Goal: Navigation & Orientation: Find specific page/section

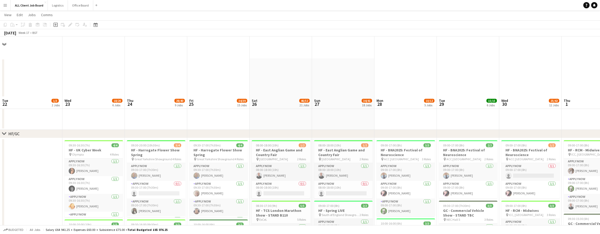
click at [312, 97] on app-board-header-date "Sun 27 34/41 18 Jobs" at bounding box center [343, 103] width 62 height 13
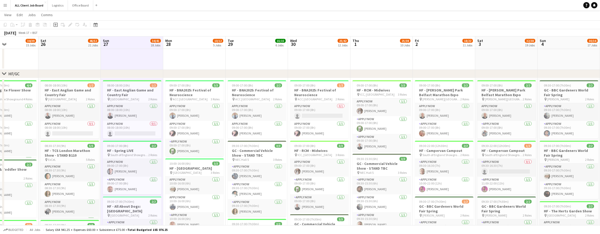
click at [185, 42] on app-board-header-date "Mon 28 10/12 5 Jobs" at bounding box center [194, 43] width 62 height 13
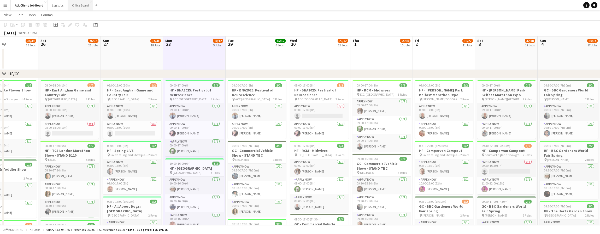
click at [79, 7] on button "Office Board Close" at bounding box center [80, 5] width 25 height 10
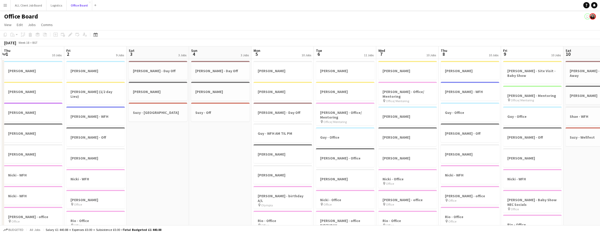
scroll to position [0, 126]
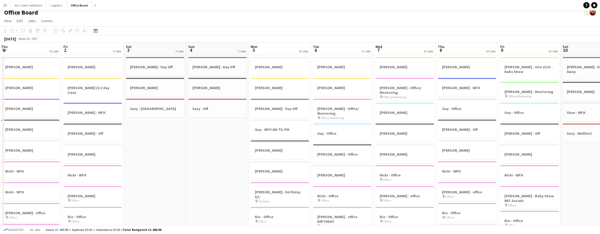
click at [89, 48] on app-board-header-date "Fri 2 9 Jobs" at bounding box center [92, 49] width 62 height 13
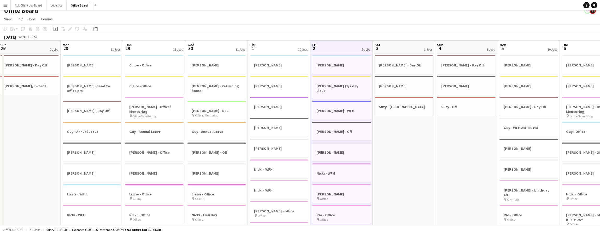
scroll to position [0, 121]
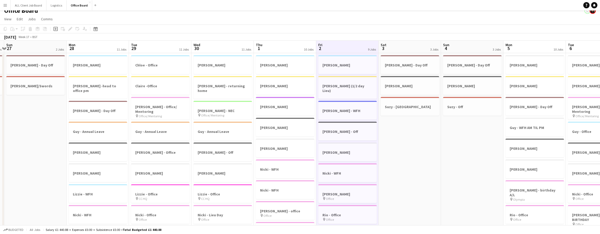
click at [89, 48] on app-board-header-date "Mon 28 11 Jobs" at bounding box center [98, 47] width 62 height 13
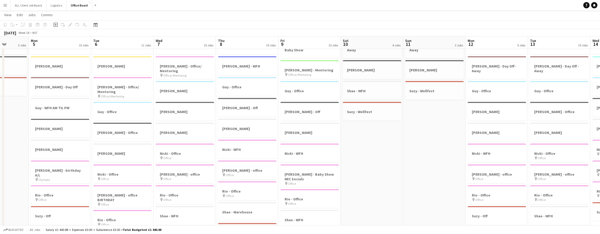
scroll to position [0, 158]
click at [75, 45] on app-board-header-date "Mon 5 10 Jobs" at bounding box center [60, 43] width 62 height 13
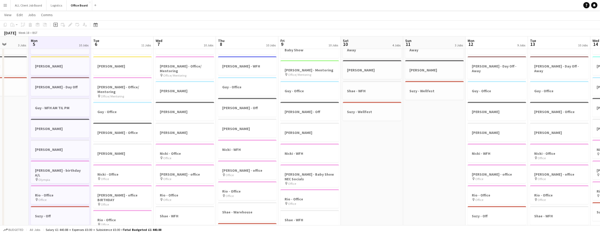
click at [75, 45] on app-board-header-date "Mon 5 10 Jobs" at bounding box center [60, 43] width 62 height 13
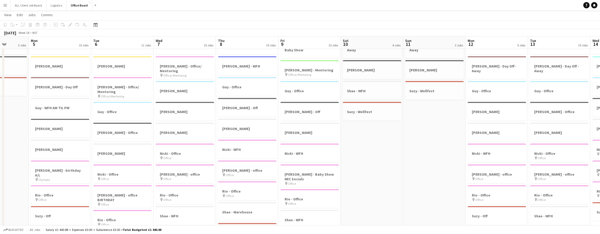
click at [75, 45] on app-board-header-date "Mon 5 10 Jobs" at bounding box center [60, 43] width 62 height 13
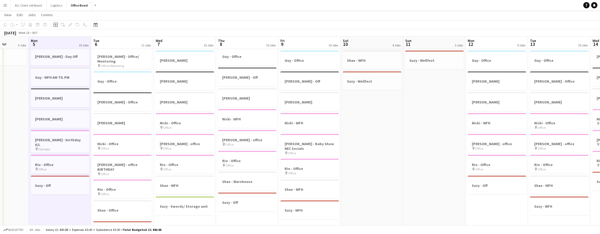
scroll to position [54, 0]
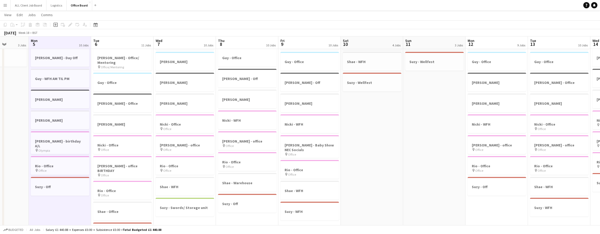
click at [75, 45] on app-board-header-date "Mon 5 10 Jobs" at bounding box center [60, 43] width 62 height 13
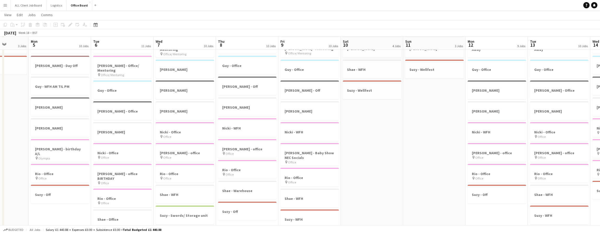
scroll to position [47, 0]
click at [490, 43] on app-board-header-date "Mon 12 9 Jobs" at bounding box center [497, 43] width 62 height 13
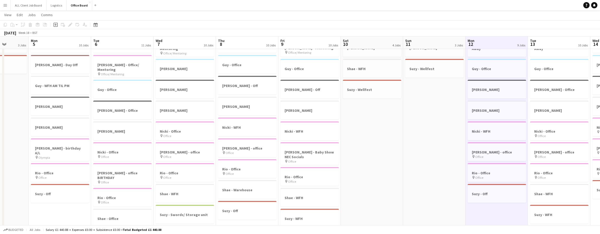
click at [490, 43] on app-board-header-date "Mon 12 9 Jobs" at bounding box center [497, 43] width 62 height 13
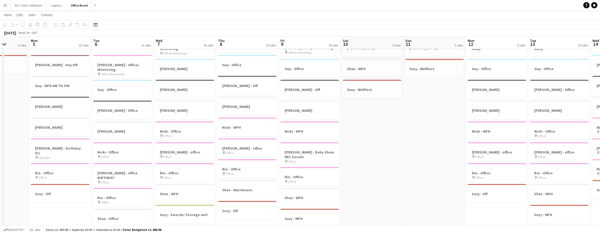
click at [490, 43] on app-board-header-date "Mon 12 9 Jobs" at bounding box center [497, 43] width 62 height 13
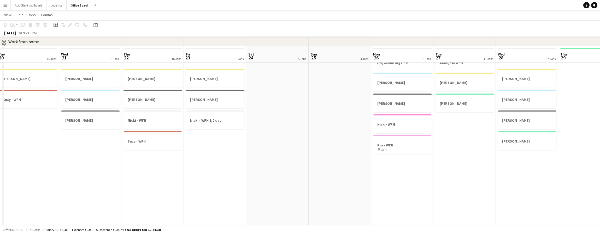
scroll to position [634, 0]
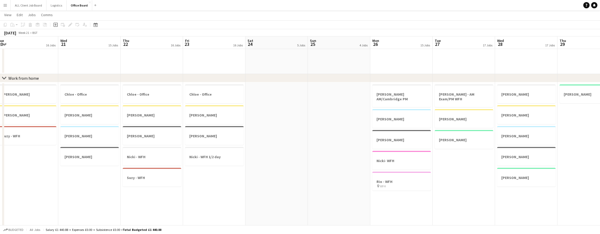
click at [203, 43] on app-board-header-date "Fri 23 16 Jobs" at bounding box center [214, 43] width 62 height 13
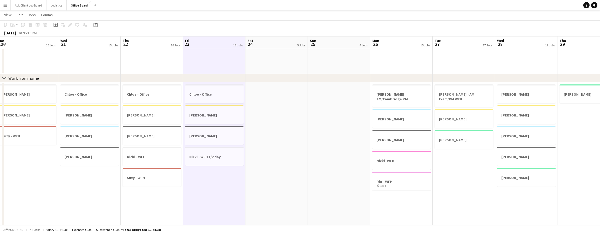
scroll to position [0, 192]
click at [203, 43] on app-board-header-date "Fri 23 16 Jobs" at bounding box center [214, 43] width 62 height 13
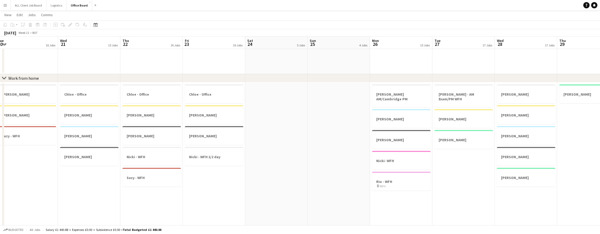
click at [203, 43] on app-board-header-date "Fri 23 16 Jobs" at bounding box center [214, 43] width 62 height 13
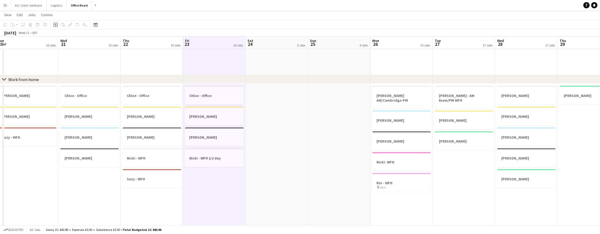
click at [397, 41] on app-board-header-date "Mon 26 15 Jobs" at bounding box center [401, 43] width 62 height 13
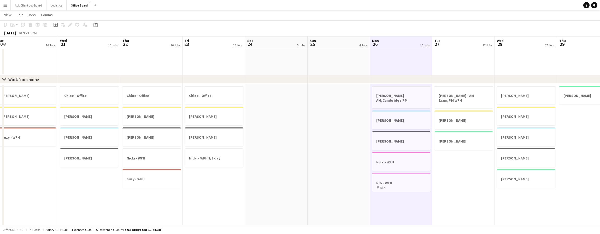
click at [397, 41] on app-board-header-date "Mon 26 15 Jobs" at bounding box center [401, 43] width 62 height 13
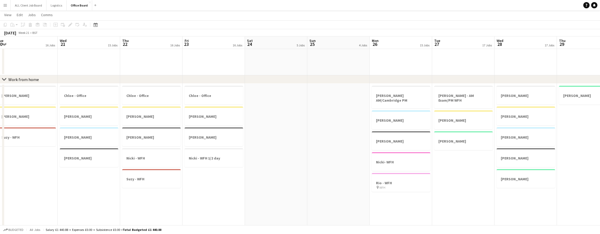
click at [397, 41] on app-board-header-date "Mon 26 15 Jobs" at bounding box center [401, 43] width 62 height 13
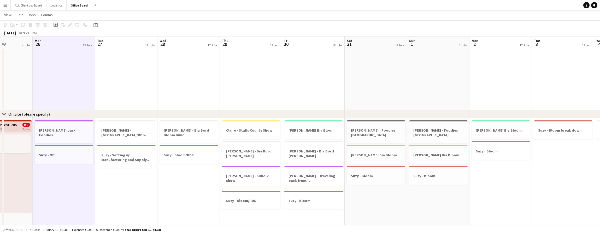
scroll to position [0, 222]
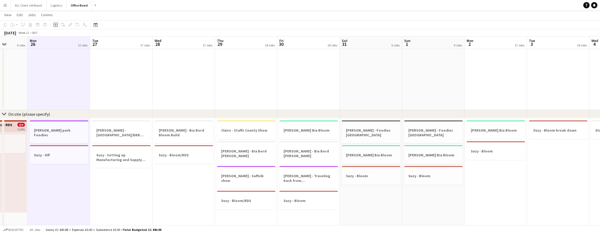
drag, startPoint x: 419, startPoint y: 41, endPoint x: 451, endPoint y: 42, distance: 32.4
click at [418, 41] on app-board-header-date "Sun 1 4 Jobs" at bounding box center [433, 43] width 62 height 13
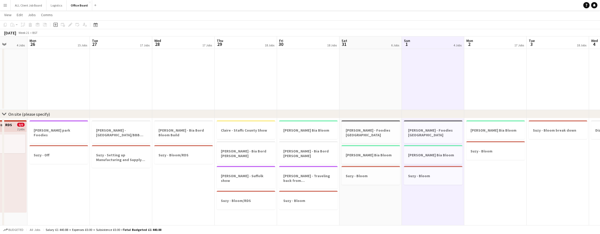
click at [481, 43] on app-board-header-date "Mon 2 17 Jobs" at bounding box center [495, 43] width 62 height 13
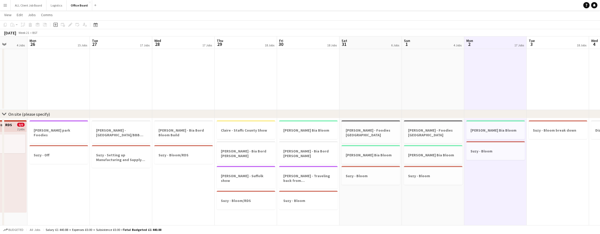
click at [481, 43] on app-board-header-date "Mon 2 17 Jobs" at bounding box center [495, 43] width 62 height 13
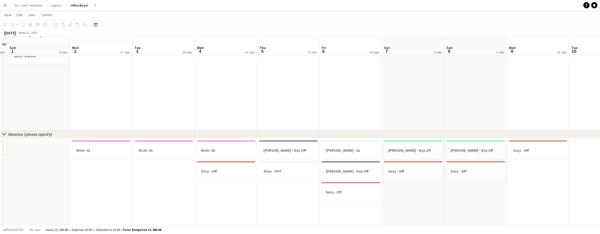
scroll to position [1023, 0]
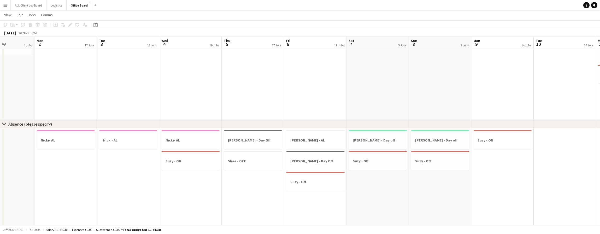
click at [263, 50] on app-date-cell "Diz - Polo in the Park build" at bounding box center [253, 54] width 62 height 132
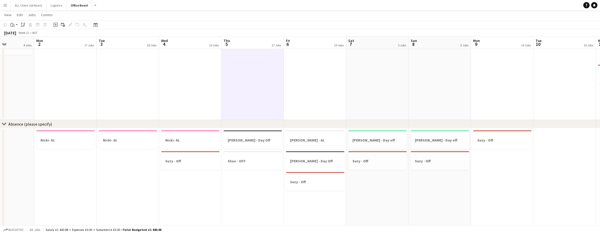
click at [264, 46] on app-board-header-date "Thu 5 17 Jobs" at bounding box center [252, 43] width 62 height 13
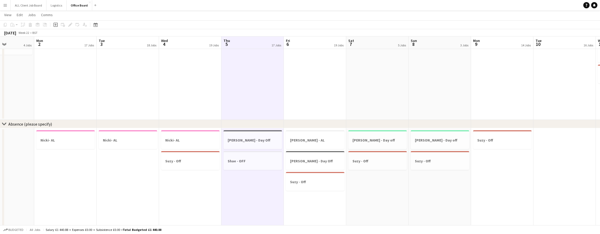
click at [264, 43] on app-board-header-date "Thu 5 17 Jobs" at bounding box center [252, 43] width 62 height 13
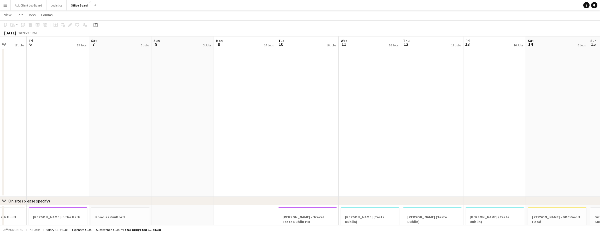
scroll to position [0, 175]
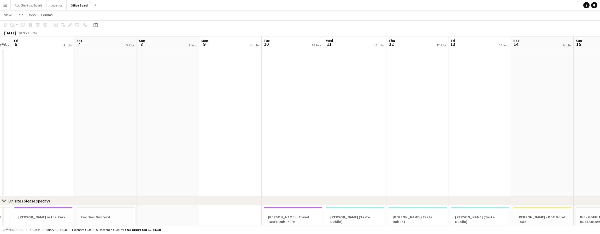
click at [237, 48] on app-board-header-date "Mon 9 14 Jobs" at bounding box center [230, 43] width 62 height 13
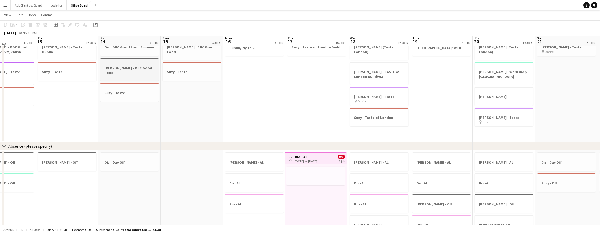
scroll to position [998, 0]
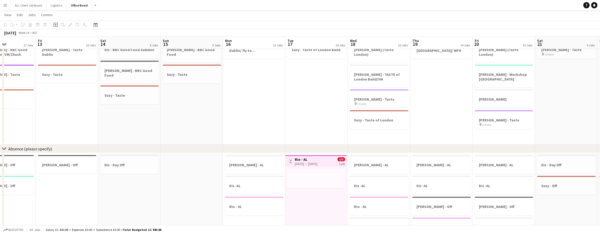
click at [430, 44] on app-board-header-date "Thu 19 14 Jobs" at bounding box center [441, 43] width 62 height 13
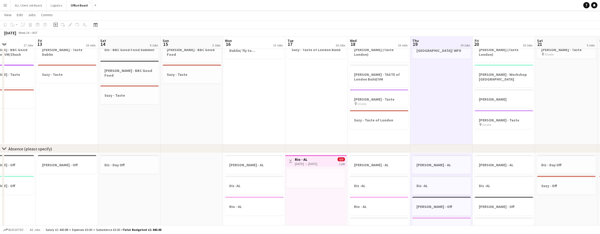
click at [430, 44] on app-board-header-date "Thu 19 14 Jobs" at bounding box center [441, 43] width 62 height 13
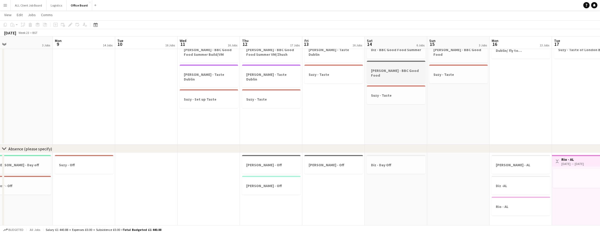
scroll to position [0, 135]
click at [320, 41] on app-board-header-date "Fri 13 16 Jobs" at bounding box center [333, 43] width 62 height 13
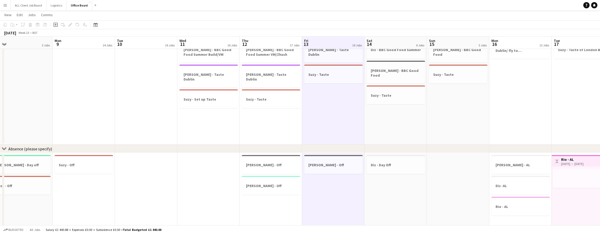
click at [320, 41] on app-board-header-date "Fri 13 16 Jobs" at bounding box center [333, 43] width 62 height 13
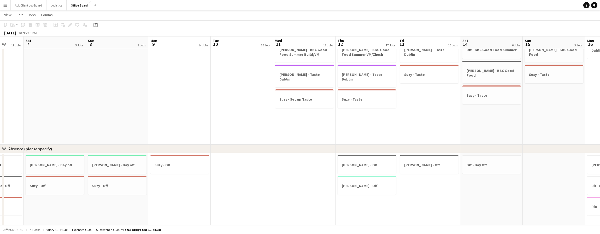
scroll to position [0, 126]
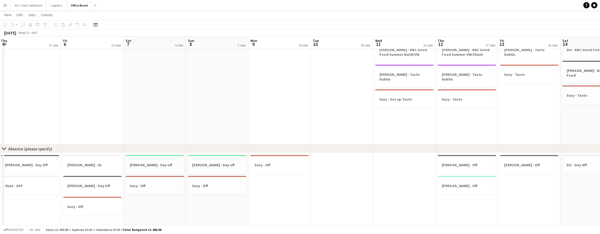
click at [153, 43] on app-board-header-date "Sat 7 5 Jobs" at bounding box center [154, 43] width 62 height 13
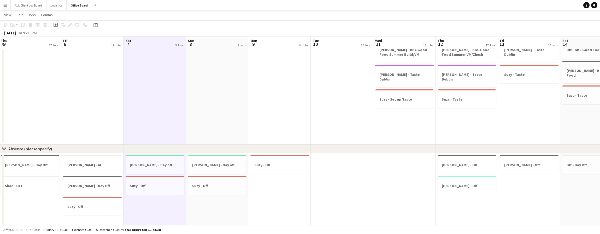
drag, startPoint x: 153, startPoint y: 43, endPoint x: 145, endPoint y: 44, distance: 8.4
click at [152, 43] on app-board-header-date "Sat 7 5 Jobs" at bounding box center [154, 43] width 62 height 13
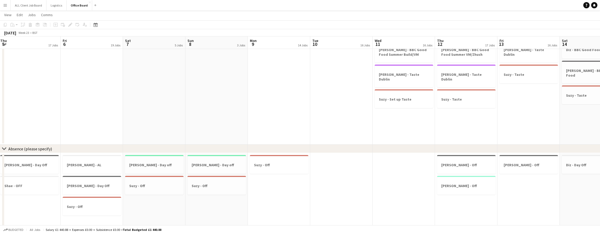
click at [98, 45] on app-board-header-date "Fri 6 19 Jobs" at bounding box center [92, 43] width 62 height 13
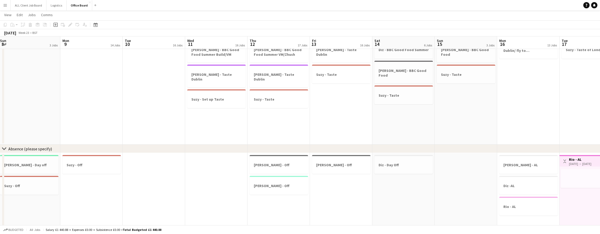
scroll to position [0, 223]
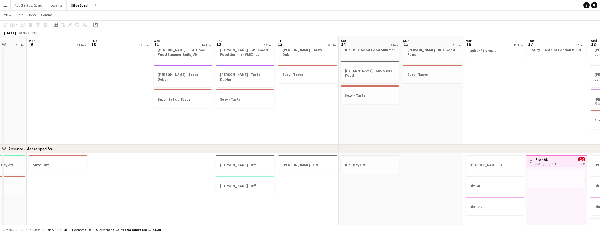
click at [50, 37] on app-board-header-date "Mon 9 14 Jobs" at bounding box center [58, 43] width 62 height 13
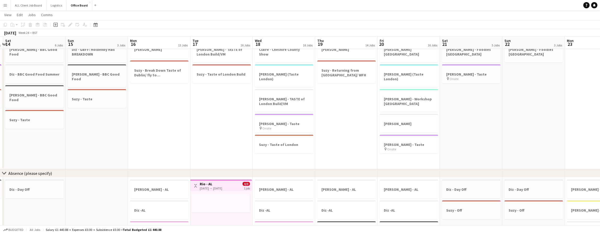
scroll to position [974, 0]
click at [160, 45] on app-board-header-date "Mon 16 13 Jobs" at bounding box center [159, 43] width 62 height 13
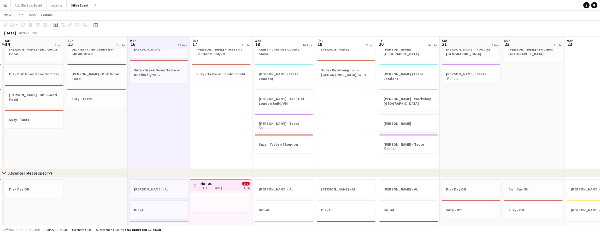
scroll to position [0, 184]
click at [160, 45] on app-board-header-date "Mon 16 13 Jobs" at bounding box center [159, 43] width 62 height 13
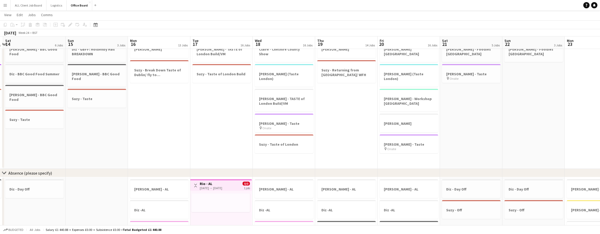
click at [160, 45] on app-board-header-date "Mon 16 13 Jobs" at bounding box center [159, 43] width 62 height 13
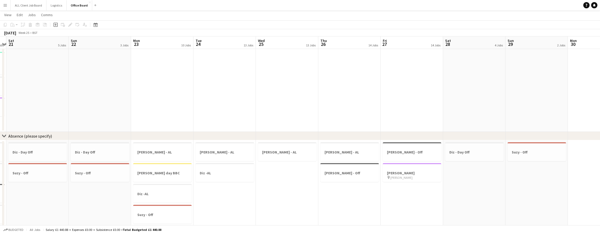
scroll to position [0, 228]
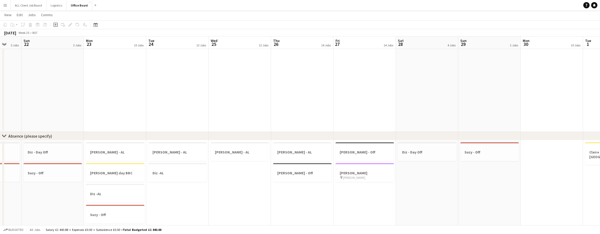
click at [112, 44] on app-board-header-date "Mon 23 10 Jobs" at bounding box center [115, 43] width 62 height 13
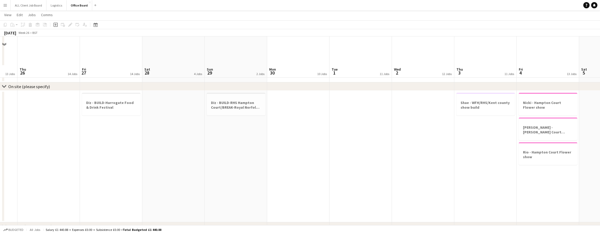
scroll to position [979, 0]
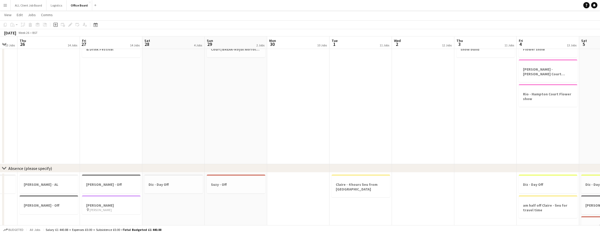
click at [373, 45] on app-board-header-date "Tue 1 11 Jobs" at bounding box center [360, 43] width 62 height 13
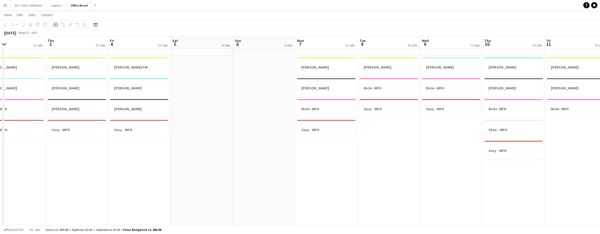
scroll to position [0, 207]
click at [319, 38] on app-board-header-date "Mon 7 12 Jobs" at bounding box center [323, 43] width 62 height 13
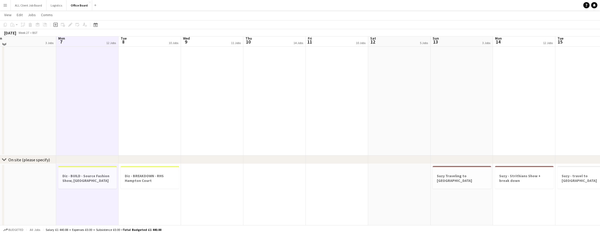
scroll to position [868, 0]
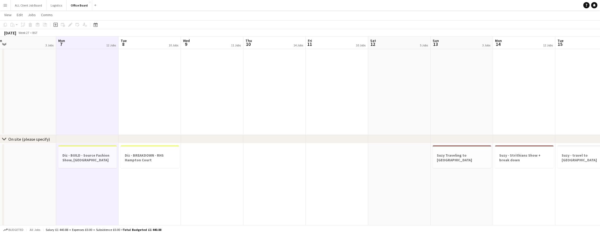
click at [215, 45] on app-board-header-date "Wed 9 11 Jobs" at bounding box center [212, 43] width 62 height 13
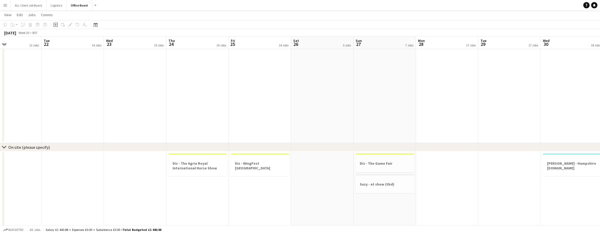
scroll to position [0, 175]
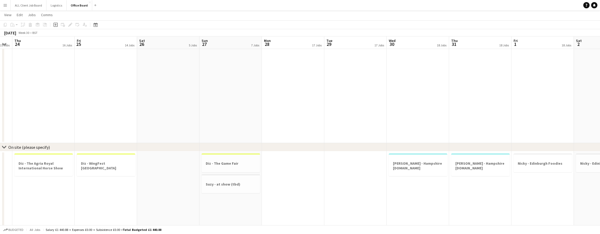
drag, startPoint x: 282, startPoint y: 32, endPoint x: 282, endPoint y: 35, distance: 2.7
click at [282, 32] on div "[DATE] Week 30 • BST" at bounding box center [300, 32] width 600 height 7
click at [285, 43] on app-board-header-date "Mon 28 17 Jobs" at bounding box center [293, 43] width 62 height 13
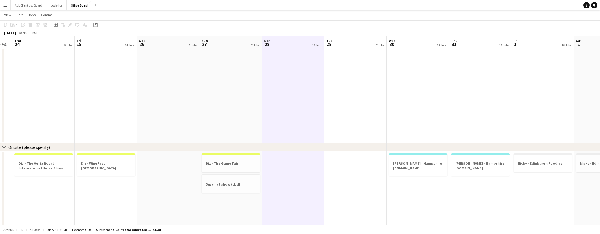
click at [285, 43] on app-board-header-date "Mon 28 17 Jobs" at bounding box center [293, 43] width 62 height 13
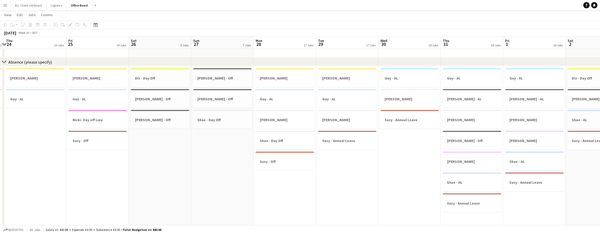
scroll to position [0, 126]
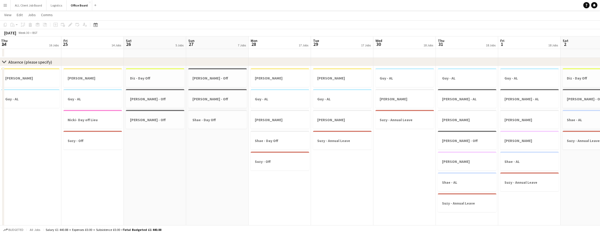
click at [283, 44] on app-board-header-date "Mon 28 17 Jobs" at bounding box center [280, 43] width 62 height 13
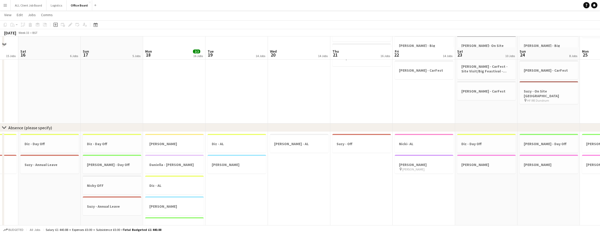
scroll to position [1037, 0]
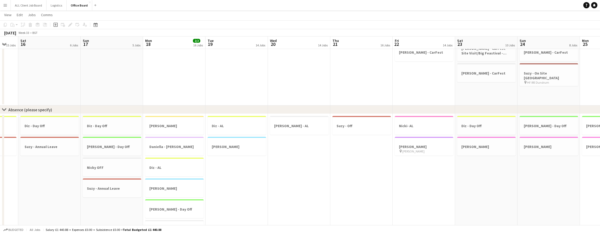
click at [347, 40] on app-board-header-date "Thu 21 16 Jobs" at bounding box center [361, 43] width 62 height 13
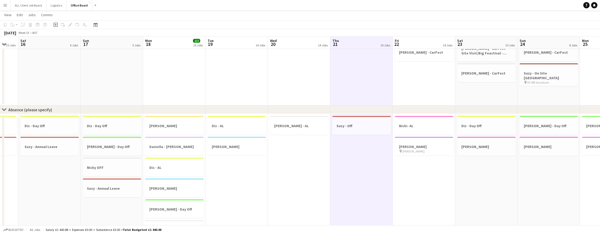
scroll to position [0, 230]
click at [488, 45] on app-board-header-date "Sat 23 10 Jobs" at bounding box center [487, 43] width 62 height 13
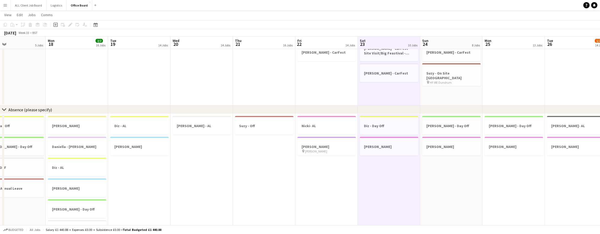
scroll to position [0, 204]
click at [451, 41] on app-board-header-date "Sun 24 8 Jobs" at bounding box center [451, 43] width 62 height 13
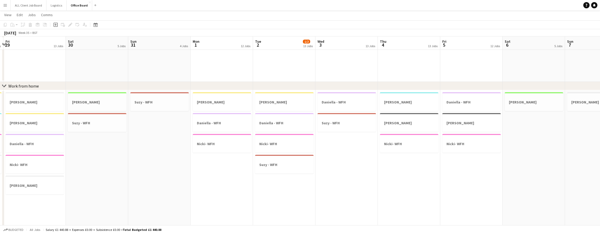
scroll to position [627, 0]
